Goal: Information Seeking & Learning: Check status

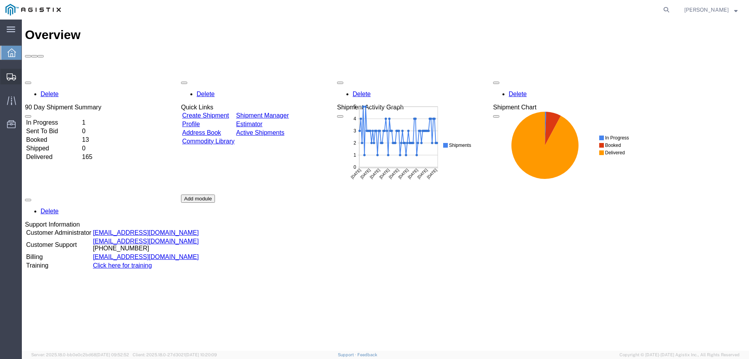
click at [0, 0] on span "Create from Template" at bounding box center [0, 0] width 0 height 0
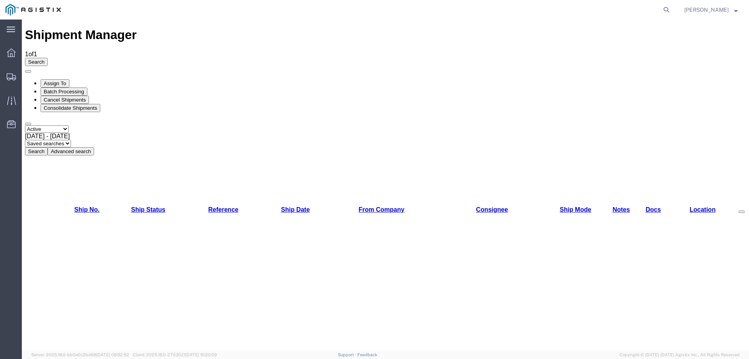
click at [41, 125] on select "Select status Active All Shipments Approved Booked Canceled Delivered Denied Ne…" at bounding box center [47, 128] width 44 height 7
click at [25, 125] on select "Select status Active All Shipments Approved Booked Canceled Delivered Denied Ne…" at bounding box center [47, 128] width 44 height 7
click at [68, 125] on select "Select status Active All Shipments Approved Booked Canceled Delivered Denied Ne…" at bounding box center [47, 128] width 44 height 7
select select "DELIVERED"
click at [25, 125] on select "Select status Active All Shipments Approved Booked Canceled Delivered Denied Ne…" at bounding box center [47, 128] width 44 height 7
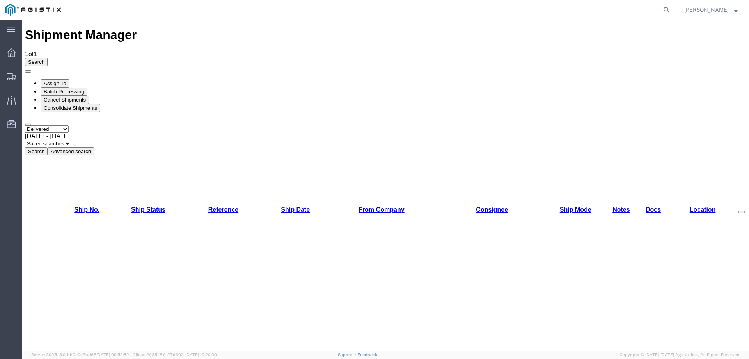
click at [48, 147] on button "Search" at bounding box center [36, 151] width 23 height 8
click at [70, 133] on span "[DATE] - [DATE]" at bounding box center [47, 136] width 45 height 7
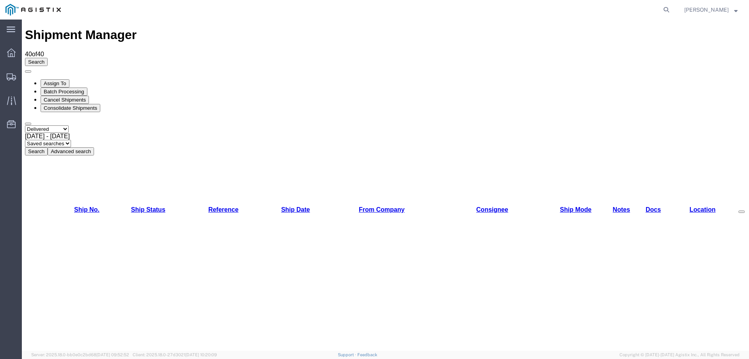
click at [94, 147] on button "Advanced search" at bounding box center [71, 151] width 46 height 8
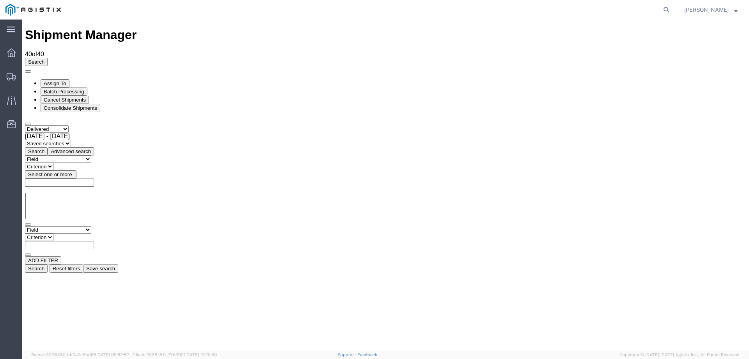
drag, startPoint x: 78, startPoint y: 84, endPoint x: 85, endPoint y: 83, distance: 6.7
click at [78, 226] on select "Field Account Account Carrier Identifier Actual Delivery Date Actual Ship Date …" at bounding box center [58, 229] width 66 height 7
click at [53, 233] on select "Criterion" at bounding box center [39, 236] width 28 height 7
drag, startPoint x: 119, startPoint y: 83, endPoint x: 103, endPoint y: 81, distance: 15.7
click at [53, 233] on select "Criterion" at bounding box center [39, 236] width 28 height 7
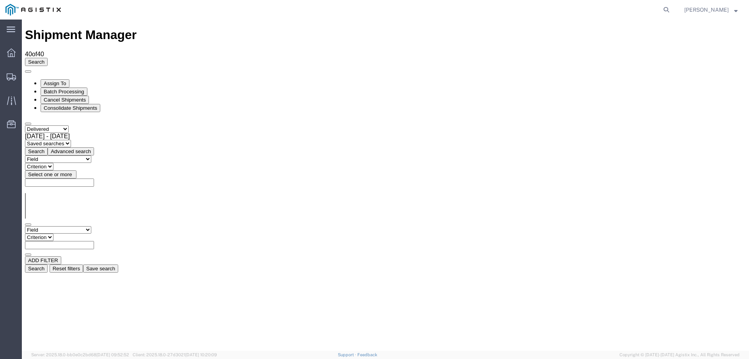
click at [83, 226] on select "Field Account Account Carrier Identifier Actual Delivery Date Actual Ship Date …" at bounding box center [58, 229] width 66 height 7
select select "shiprefnumber"
click at [25, 226] on select "Field Account Account Carrier Identifier Actual Delivery Date Actual Ship Date …" at bounding box center [58, 229] width 66 height 7
click at [94, 241] on input "text" at bounding box center [59, 245] width 69 height 8
paste input "3000021380"
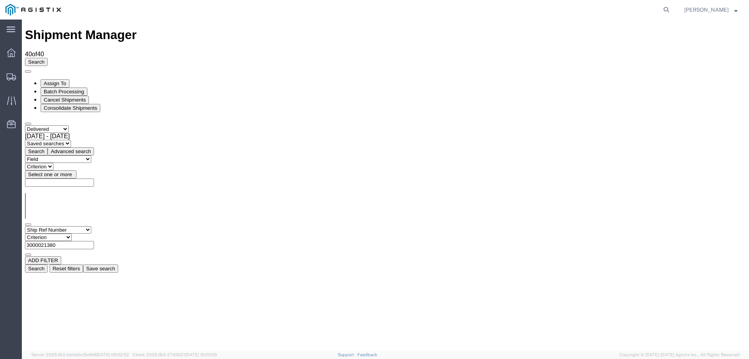
click at [94, 241] on input "3000021380" at bounding box center [59, 245] width 69 height 8
type input "3000021380"
click at [72, 233] on select "Criterion contains does not contain is is blank is not blank starts with" at bounding box center [48, 236] width 47 height 7
click at [48, 264] on button "Search" at bounding box center [36, 268] width 23 height 8
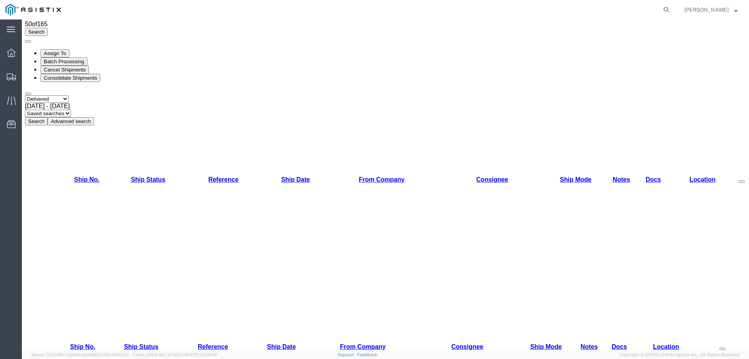
scroll to position [26, 0]
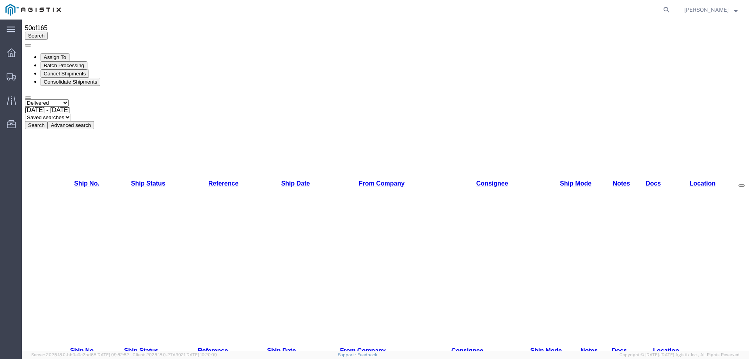
click at [94, 121] on button "Advanced search" at bounding box center [71, 125] width 46 height 8
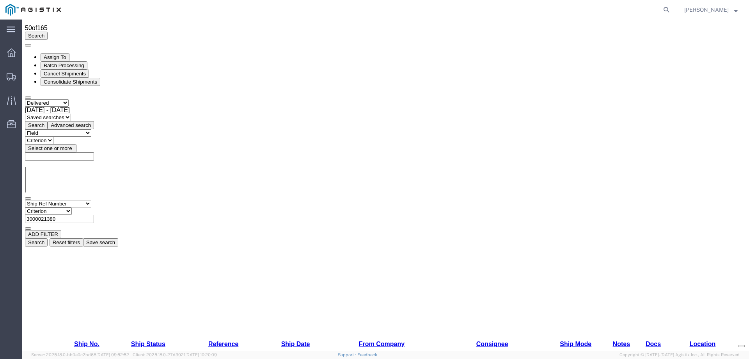
click at [71, 200] on select "Field Account Account Carrier Identifier Actual Delivery Date Actual Ship Date …" at bounding box center [58, 203] width 66 height 7
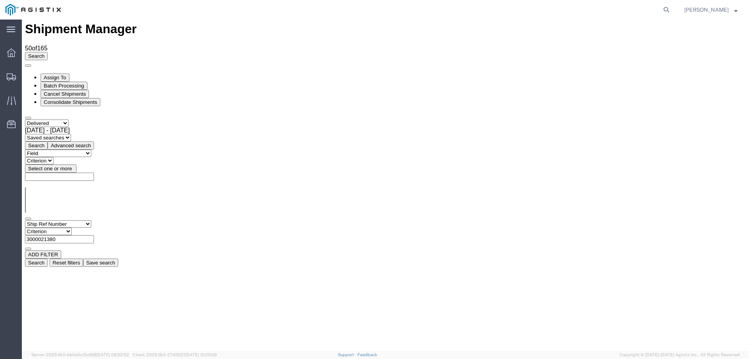
scroll to position [0, 0]
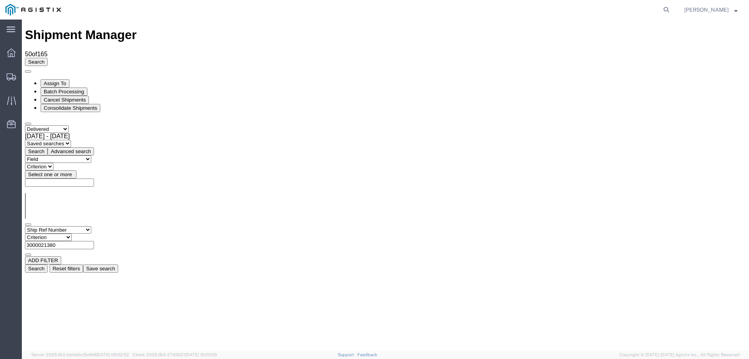
click at [130, 155] on div "Field Account Account Carrier Identifier Actual Delivery Date Actual Ship Date …" at bounding box center [385, 213] width 721 height 117
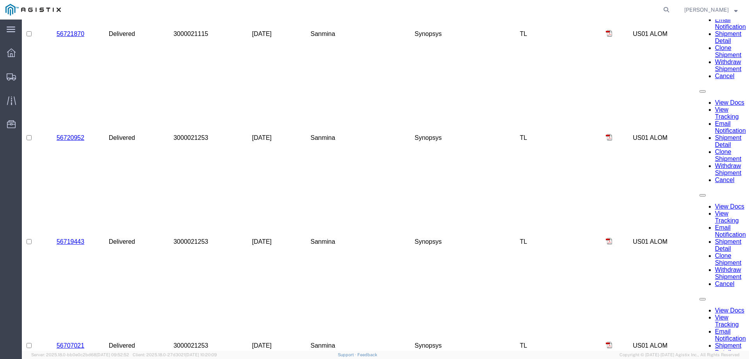
scroll to position [952, 0]
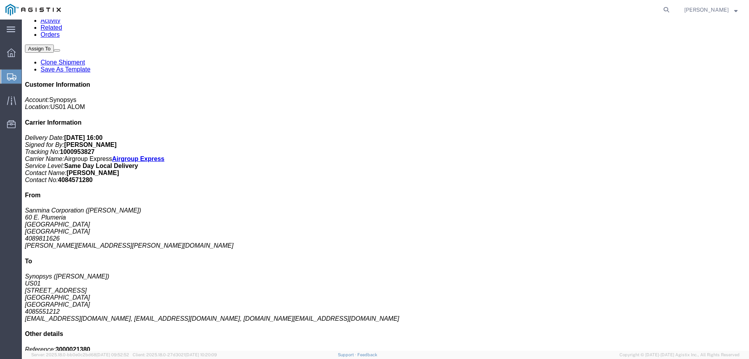
scroll to position [130, 0]
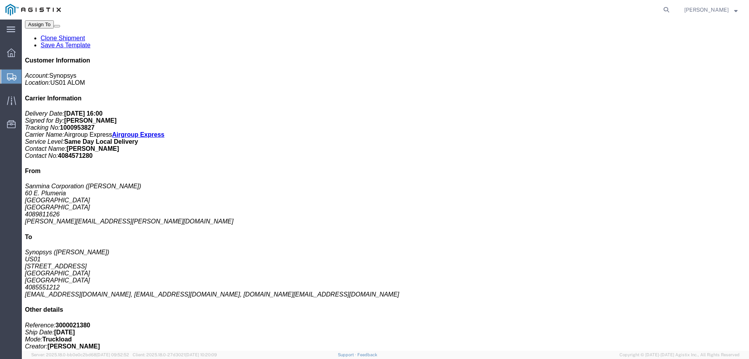
click div "1 Crate(s) Total weight: 220.00 LBS Dimensions: L 51.00 x W 35.00 x H 33.00 IN …"
